Goal: Task Accomplishment & Management: Use online tool/utility

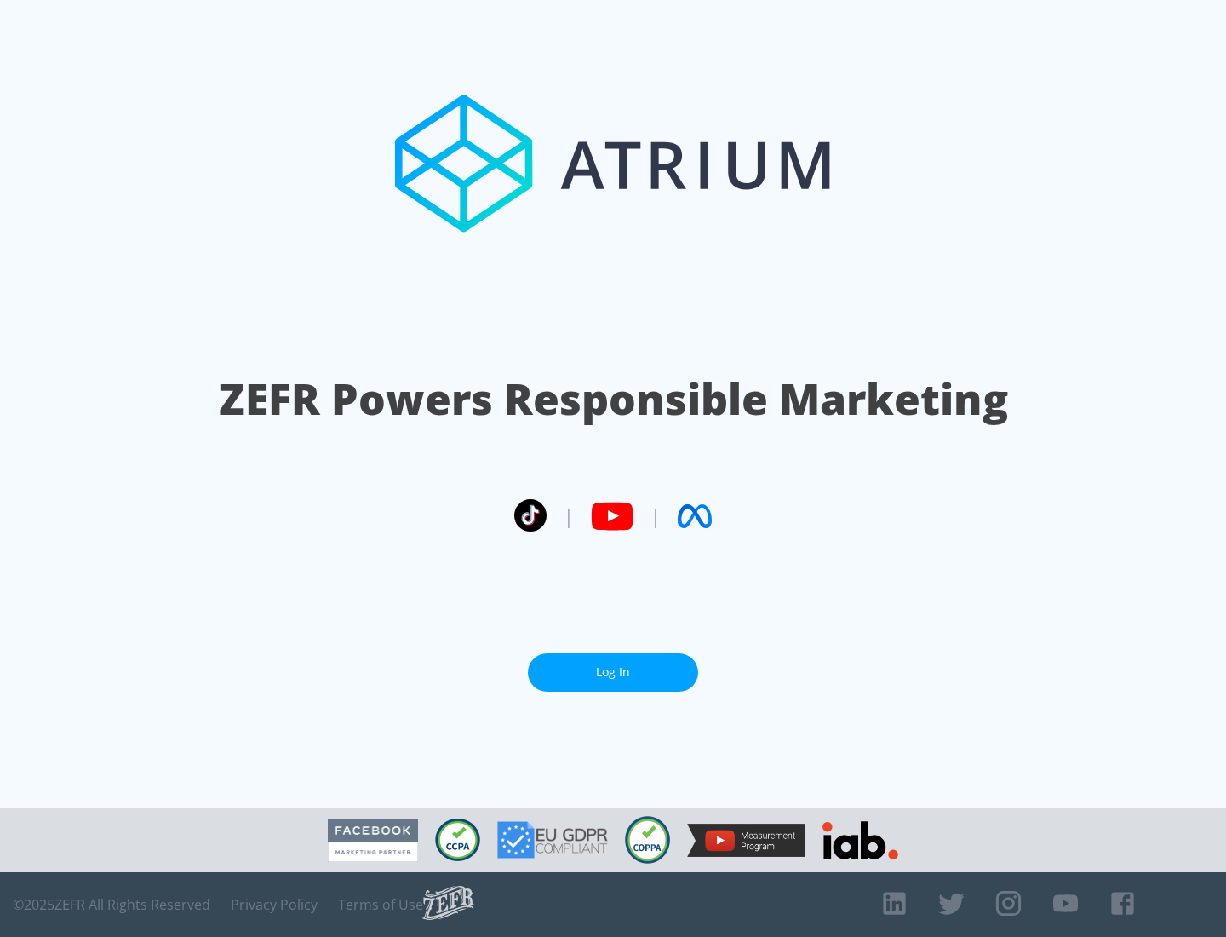
click at [613, 665] on link "Log In" at bounding box center [613, 672] width 170 height 38
